Goal: Information Seeking & Learning: Learn about a topic

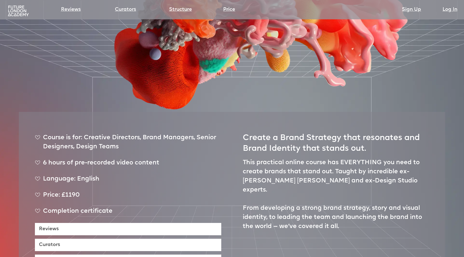
scroll to position [235, 0]
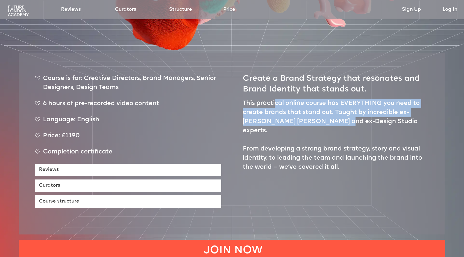
drag, startPoint x: 275, startPoint y: 84, endPoint x: 314, endPoint y: 101, distance: 42.9
click at [314, 101] on p "This practical online course has EVERYTHING you need to create brands that stan…" at bounding box center [336, 135] width 186 height 73
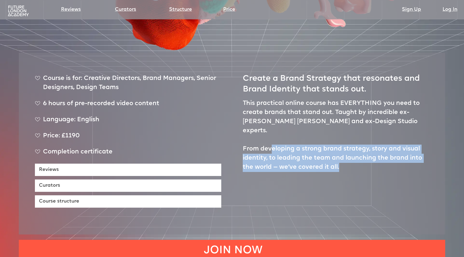
drag, startPoint x: 270, startPoint y: 118, endPoint x: 348, endPoint y: 139, distance: 80.8
click at [348, 139] on p "This practical online course has EVERYTHING you need to create brands that stan…" at bounding box center [336, 135] width 186 height 73
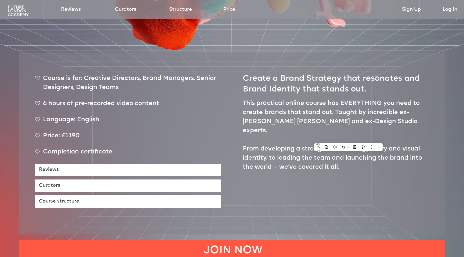
click at [343, 134] on p "This practical online course has EVERYTHING you need to create brands that stan…" at bounding box center [336, 135] width 186 height 73
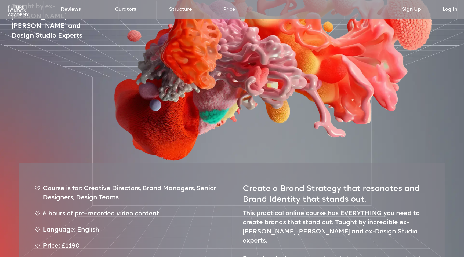
scroll to position [0, 0]
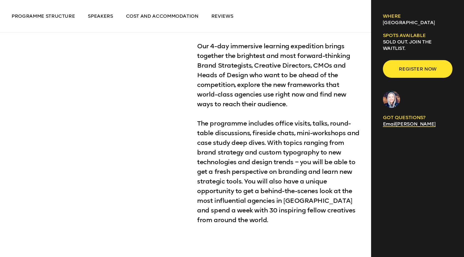
scroll to position [330, 0]
